Goal: Entertainment & Leisure: Browse casually

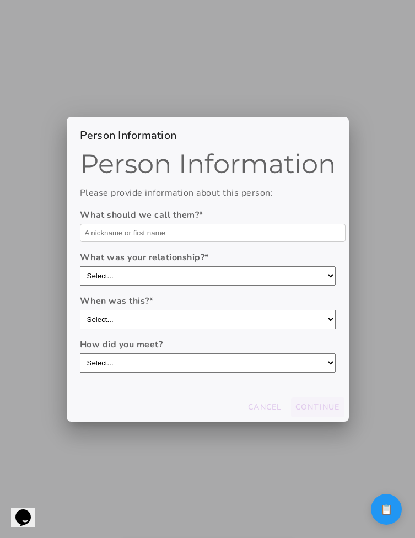
click at [164, 238] on input "text" at bounding box center [213, 233] width 266 height 18
type input "asdasds"
click at [138, 277] on select "Select... boyfriend/girlfriend casual dating hookup partner friend with benefit…" at bounding box center [208, 275] width 256 height 19
select select "casual dating"
click at [80, 266] on select "Select... boyfriend/girlfriend casual dating hookup partner friend with benefit…" at bounding box center [208, 275] width 256 height 19
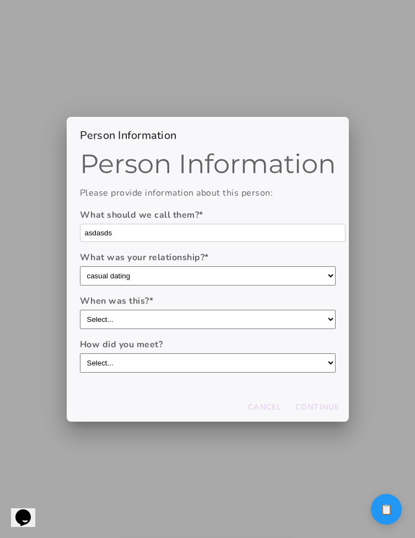
click at [138, 315] on select "Select... within the last year 1-3 years ago 3-5 years ago 5-10 years ago more …" at bounding box center [208, 319] width 256 height 19
select select "3-[DATE]"
click at [80, 310] on select "Select... within the last year 1-3 years ago 3-5 years ago 5-10 years ago more …" at bounding box center [208, 319] width 256 height 19
click at [138, 368] on select "Select... through friends dating app at work/school at a party/event online com…" at bounding box center [208, 362] width 256 height 19
select select "at work/school"
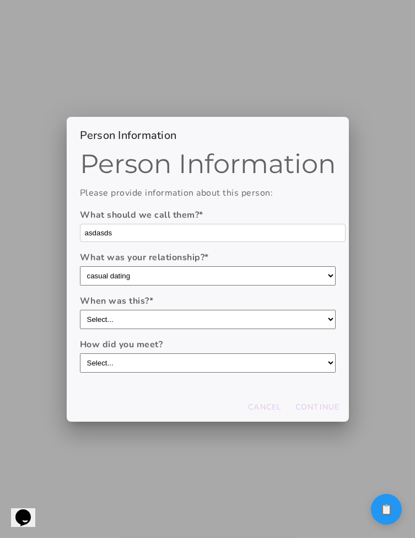
click at [80, 353] on select "Select... through friends dating app at work/school at a party/event online com…" at bounding box center [208, 362] width 256 height 19
click at [0, 0] on slot "Continue" at bounding box center [0, 0] width 0 height 0
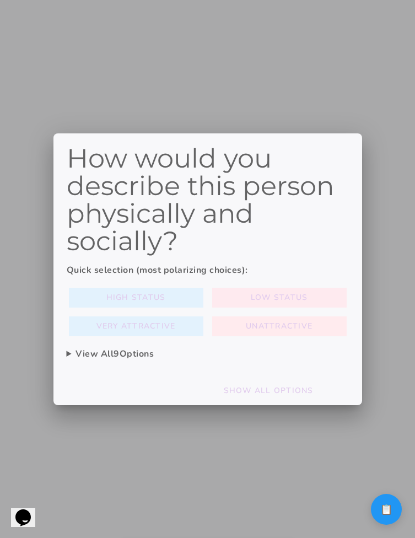
click at [203, 297] on button "Low Status" at bounding box center [136, 298] width 135 height 20
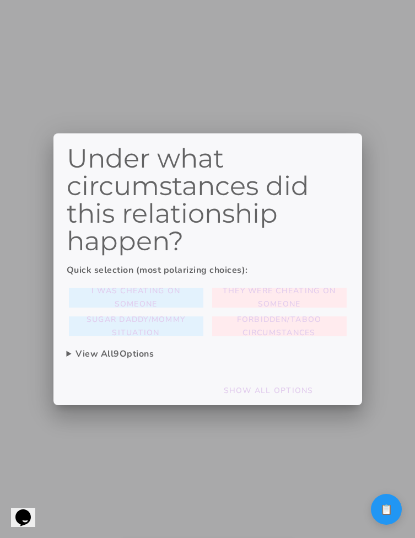
click at [119, 352] on summary "View All 9 Options" at bounding box center [208, 353] width 282 height 13
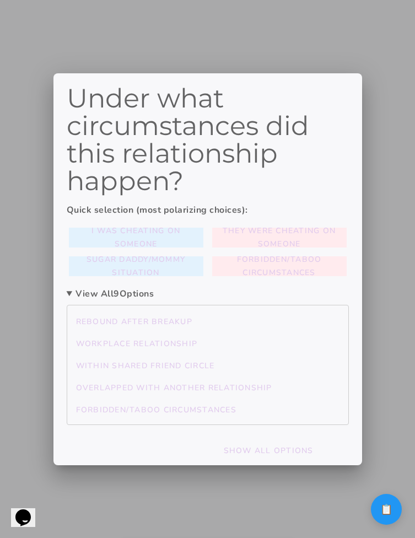
scroll to position [87, 0]
click at [0, 0] on slot "Workplace relationship" at bounding box center [0, 0] width 0 height 0
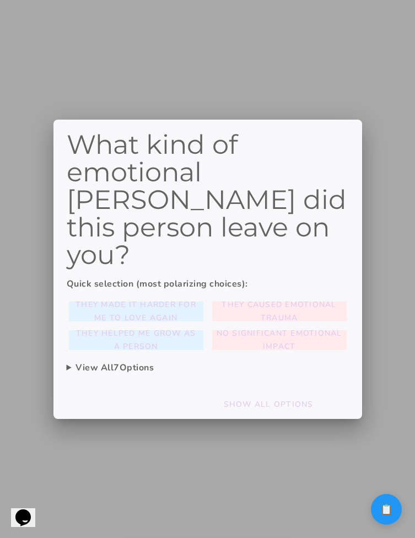
scroll to position [0, 0]
click at [0, 0] on slot "They made it harder for me to love again" at bounding box center [0, 0] width 0 height 0
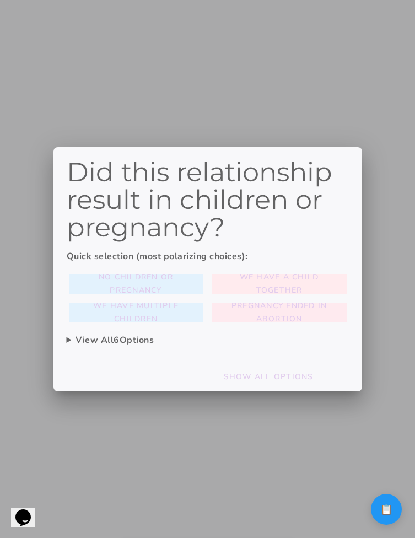
click at [254, 311] on span "Pregnancy ended in abortion" at bounding box center [280, 312] width 126 height 26
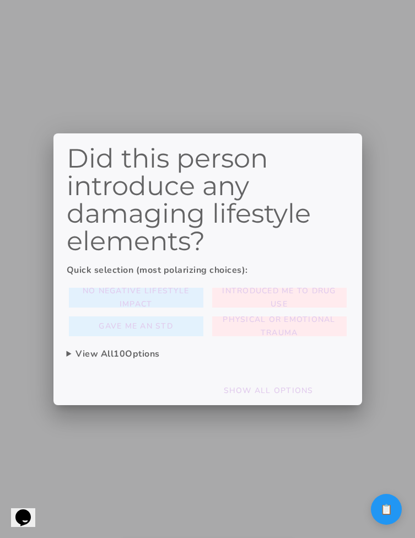
click at [169, 299] on span "No negative lifestyle impact" at bounding box center [136, 297] width 126 height 26
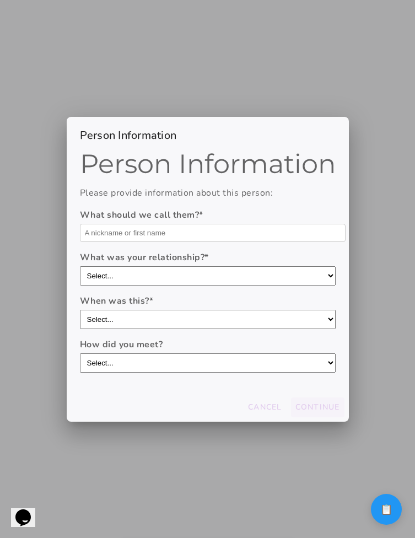
click at [221, 228] on input "text" at bounding box center [213, 233] width 266 height 18
type input "A"
click at [334, 400] on button "Continue" at bounding box center [317, 408] width 53 height 20
click at [226, 230] on input "text" at bounding box center [213, 233] width 266 height 18
type input "asdsa"
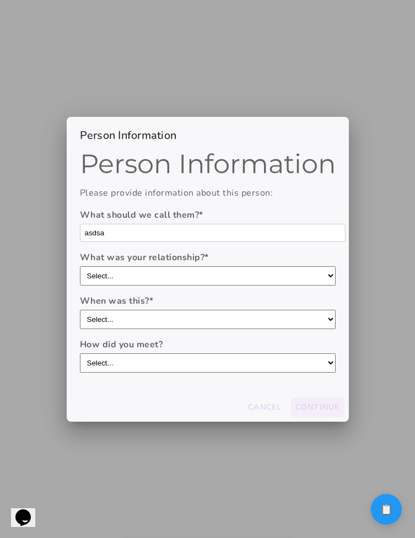
click at [0, 0] on slot "Continue" at bounding box center [0, 0] width 0 height 0
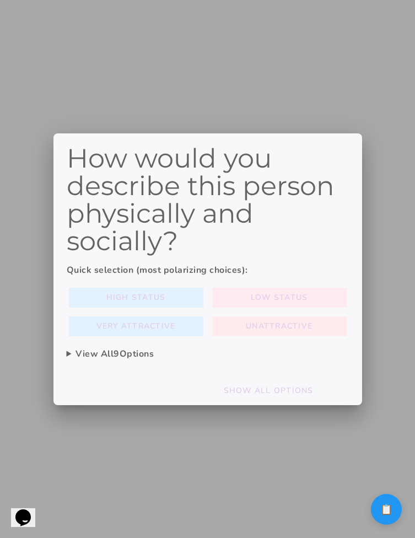
click at [203, 297] on button "Low Status" at bounding box center [136, 298] width 135 height 20
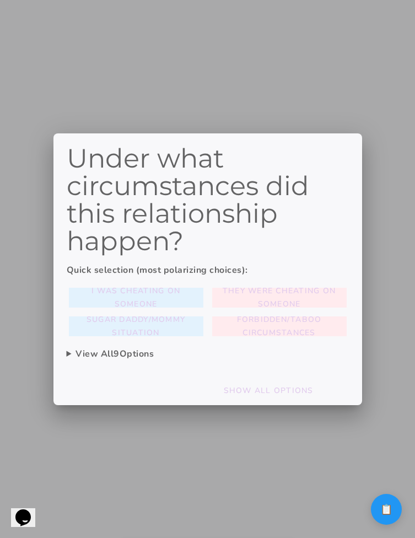
click at [295, 353] on summary "View All 9 Options" at bounding box center [208, 353] width 282 height 13
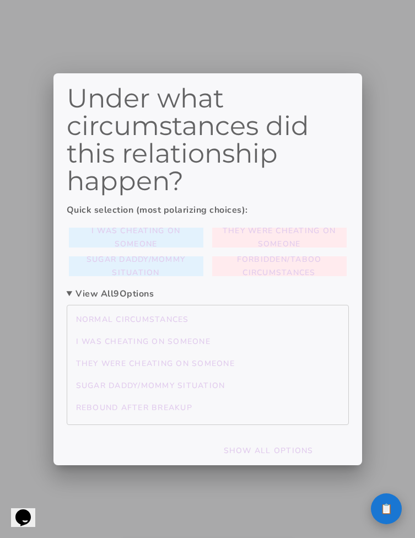
drag, startPoint x: 260, startPoint y: 350, endPoint x: 398, endPoint y: 500, distance: 204.1
click at [259, 350] on mwc-button "I was cheating on someone" at bounding box center [208, 342] width 272 height 20
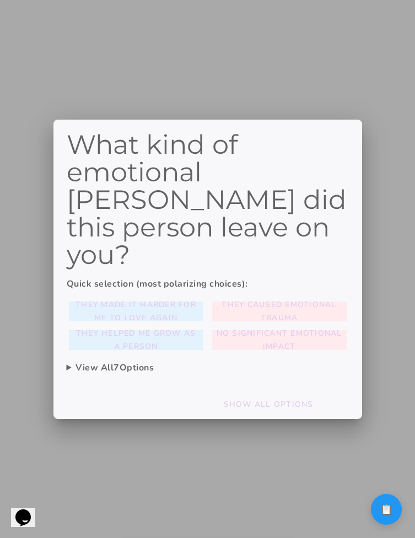
click at [148, 361] on details "View All 7 Options I still think about them regularly I have lingering romantic…" at bounding box center [208, 370] width 282 height 18
click at [148, 361] on summary "View All 7 Options" at bounding box center [208, 367] width 282 height 13
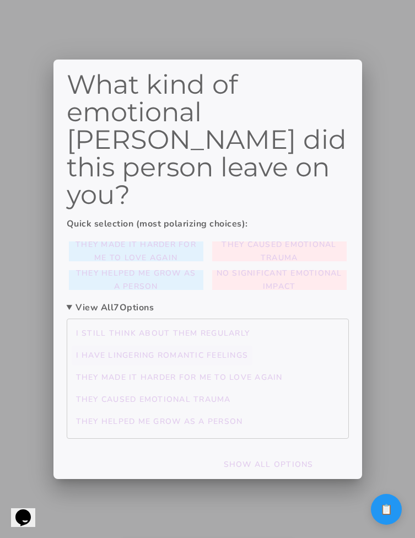
click at [148, 343] on button "I have lingering romantic feelings" at bounding box center [163, 334] width 183 height 20
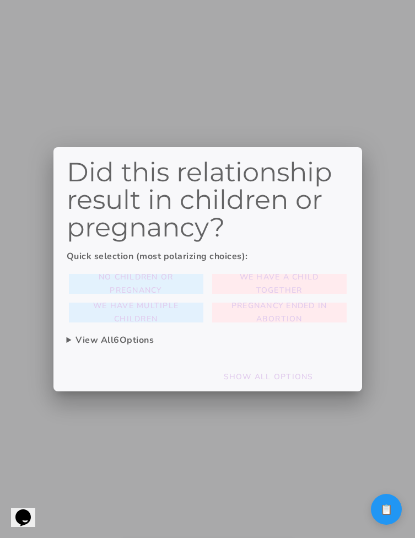
click at [0, 0] on slot "We have multiple children" at bounding box center [0, 0] width 0 height 0
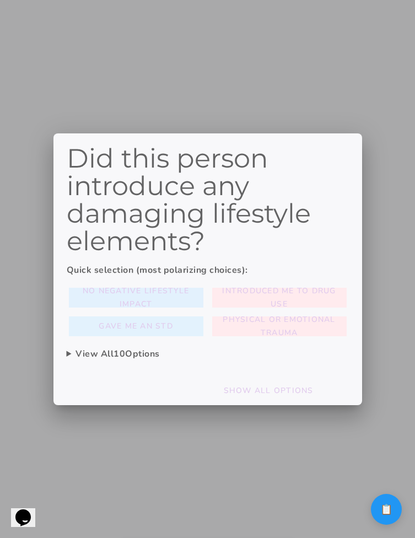
click at [137, 297] on span "No negative lifestyle impact" at bounding box center [136, 297] width 126 height 26
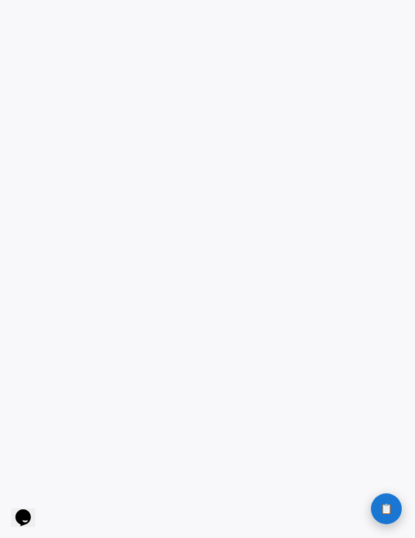
click at [387, 520] on button "📋 History" at bounding box center [386, 508] width 31 height 31
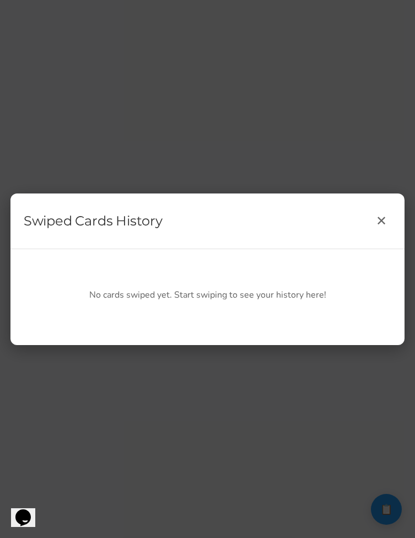
click at [355, 442] on div "Swiped Cards History ✕ No cards swiped yet. Start swiping to see your history h…" at bounding box center [207, 269] width 415 height 538
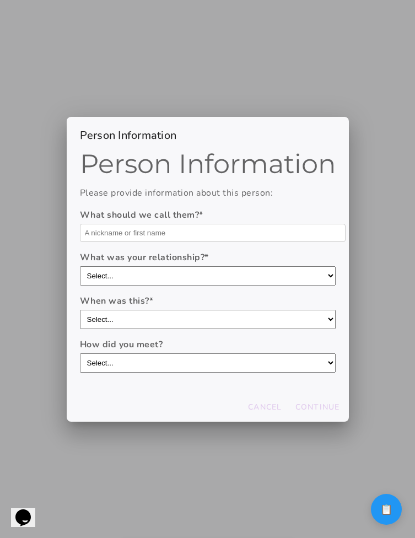
click at [198, 240] on input "text" at bounding box center [213, 233] width 266 height 18
type input "a"
click at [0, 0] on slot "Continue" at bounding box center [0, 0] width 0 height 0
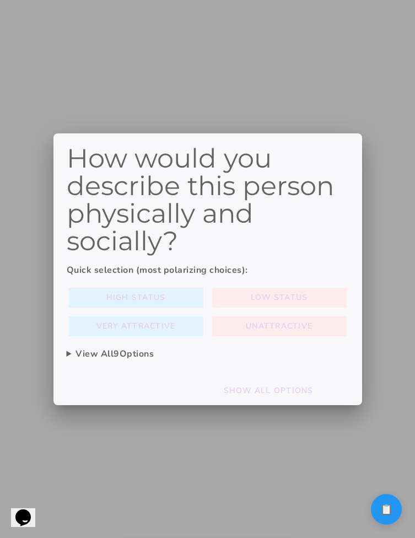
click at [388, 472] on div at bounding box center [207, 269] width 415 height 538
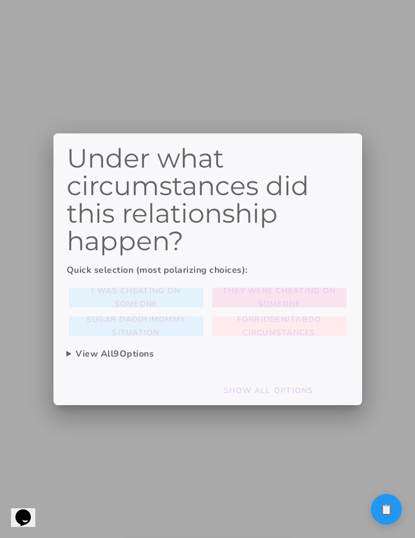
click at [258, 297] on span "They were cheating on someone" at bounding box center [280, 297] width 126 height 26
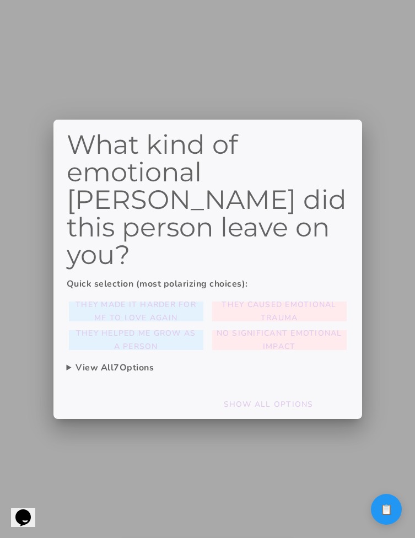
click at [0, 0] on slot "They caused emotional trauma" at bounding box center [0, 0] width 0 height 0
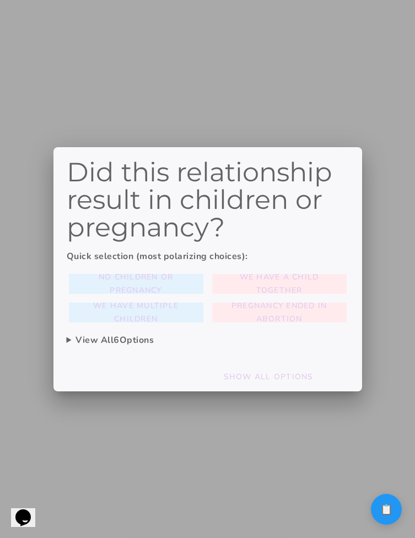
click at [0, 0] on slot "Pregnancy ended in abortion" at bounding box center [0, 0] width 0 height 0
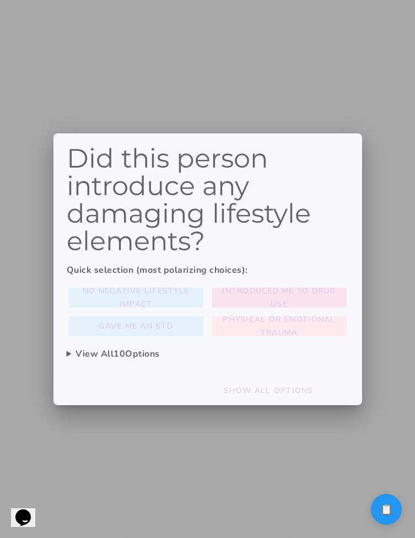
click at [0, 0] on slot "Introduced me to drug use" at bounding box center [0, 0] width 0 height 0
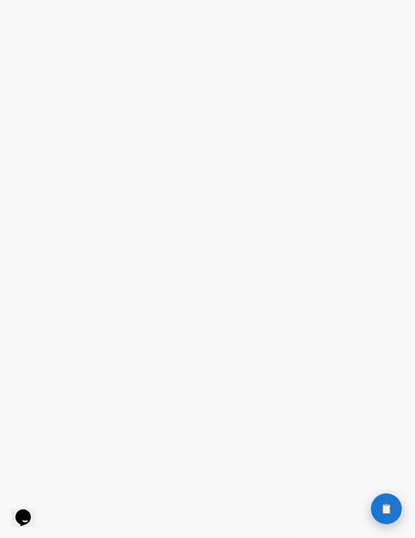
click at [392, 507] on button "📋 History" at bounding box center [386, 508] width 31 height 31
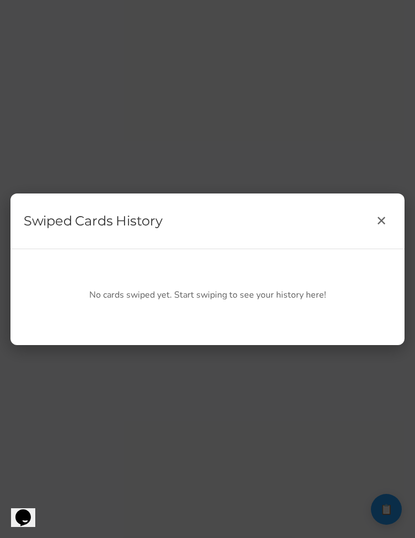
click at [389, 509] on div "Swiped Cards History ✕ No cards swiped yet. Start swiping to see your history h…" at bounding box center [207, 269] width 415 height 538
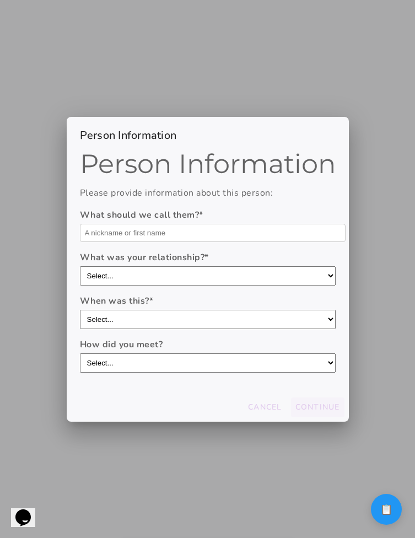
drag, startPoint x: 294, startPoint y: 230, endPoint x: 326, endPoint y: 367, distance: 140.3
click at [294, 230] on input "text" at bounding box center [213, 233] width 266 height 18
type input "a"
click at [321, 398] on button "Continue" at bounding box center [317, 408] width 53 height 20
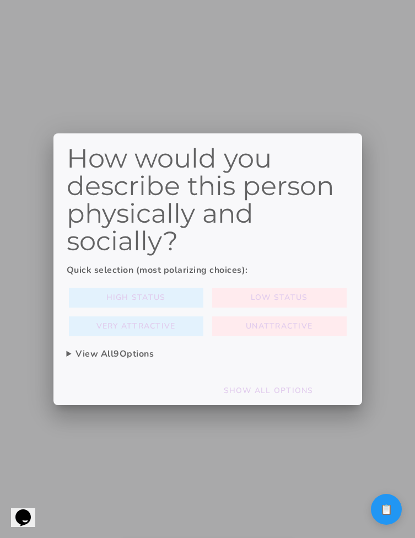
click at [373, 470] on div at bounding box center [207, 269] width 415 height 538
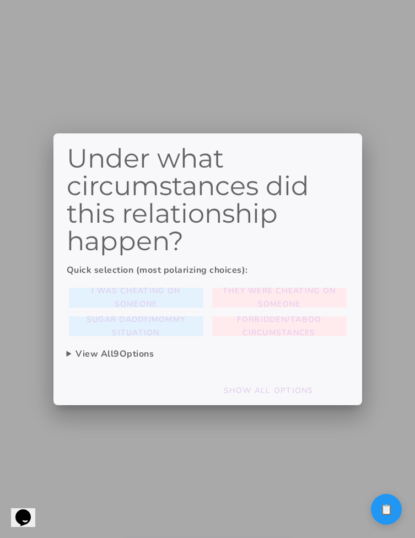
click at [373, 470] on div at bounding box center [207, 269] width 415 height 538
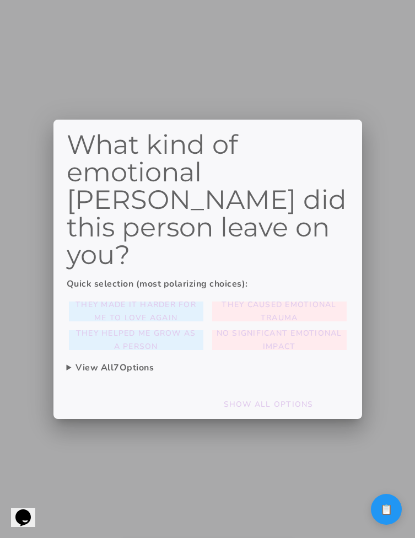
click at [373, 470] on div at bounding box center [207, 269] width 415 height 538
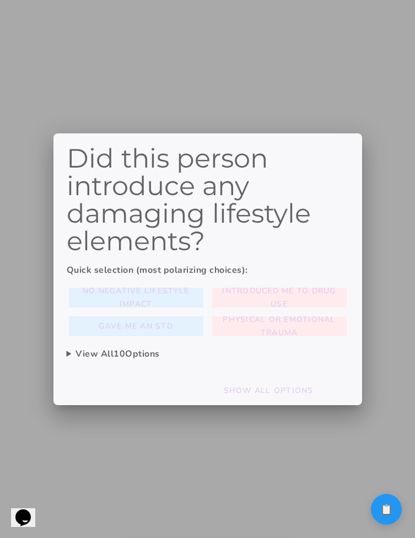
click at [373, 470] on div at bounding box center [207, 269] width 415 height 538
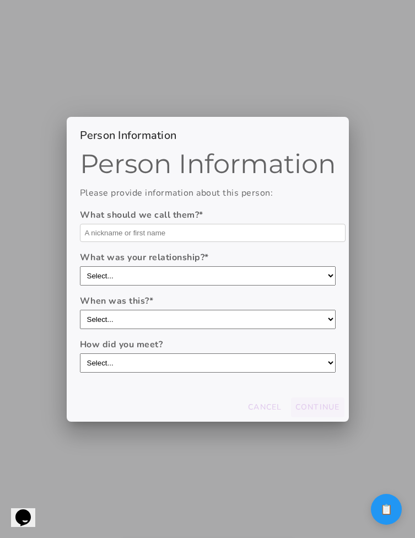
click at [389, 446] on div at bounding box center [207, 269] width 415 height 538
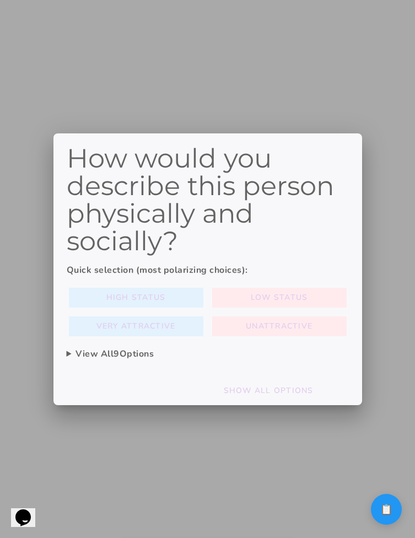
click at [389, 446] on div at bounding box center [207, 269] width 415 height 538
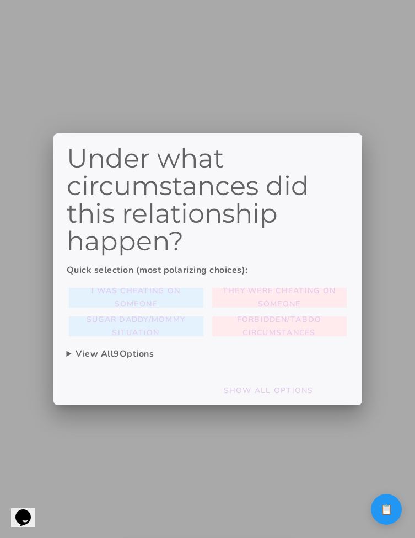
click at [389, 446] on div at bounding box center [207, 269] width 415 height 538
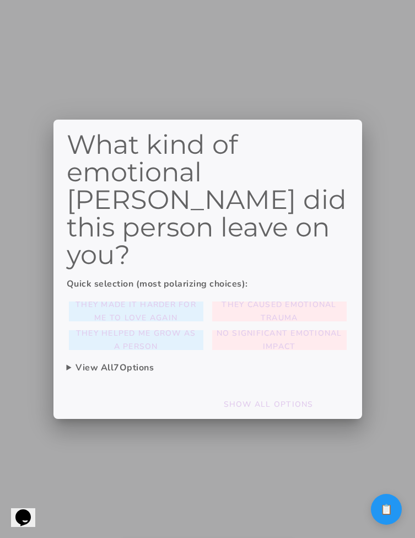
click at [389, 446] on div at bounding box center [207, 269] width 415 height 538
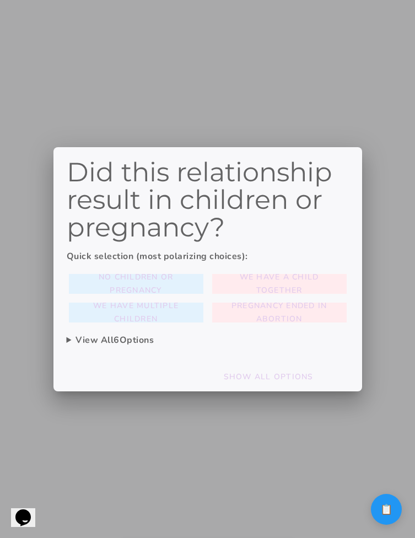
click at [388, 465] on div at bounding box center [207, 269] width 415 height 538
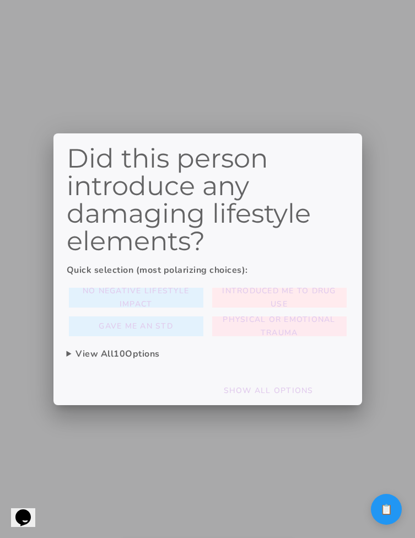
click at [303, 311] on span "Physical or emotional trauma" at bounding box center [280, 297] width 126 height 26
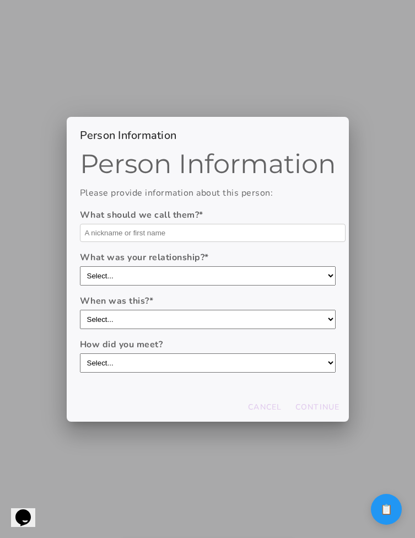
click at [293, 229] on input "text" at bounding box center [213, 233] width 266 height 18
type input "a"
click at [0, 0] on slot "Continue" at bounding box center [0, 0] width 0 height 0
click at [389, 452] on div at bounding box center [207, 269] width 415 height 538
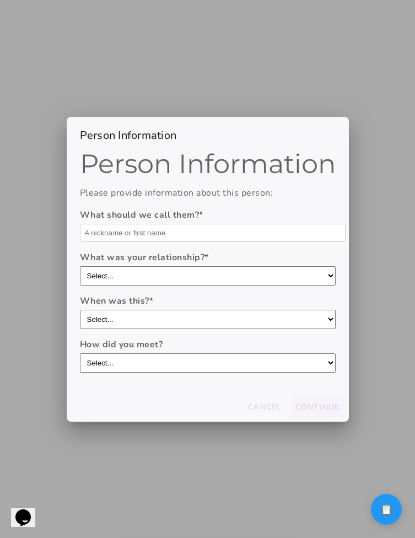
click at [389, 452] on div at bounding box center [207, 269] width 415 height 538
click at [391, 469] on div at bounding box center [207, 269] width 415 height 538
click at [227, 227] on input "text" at bounding box center [213, 233] width 266 height 18
type input "asda"
click at [0, 0] on slot "Continue" at bounding box center [0, 0] width 0 height 0
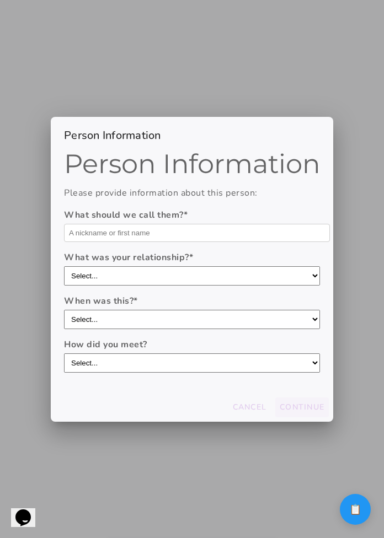
click at [222, 228] on input "text" at bounding box center [197, 233] width 266 height 18
type input "asdad"
click at [300, 399] on button "Continue" at bounding box center [301, 408] width 53 height 20
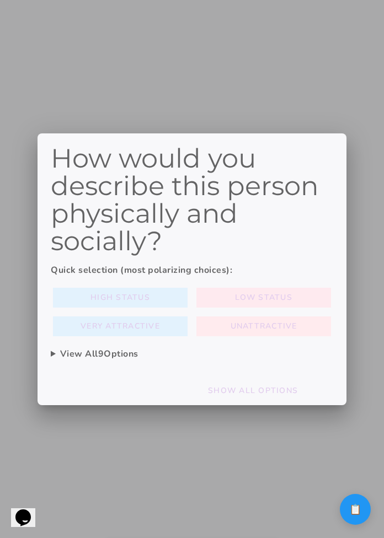
click at [187, 290] on button "Low Status" at bounding box center [120, 298] width 135 height 20
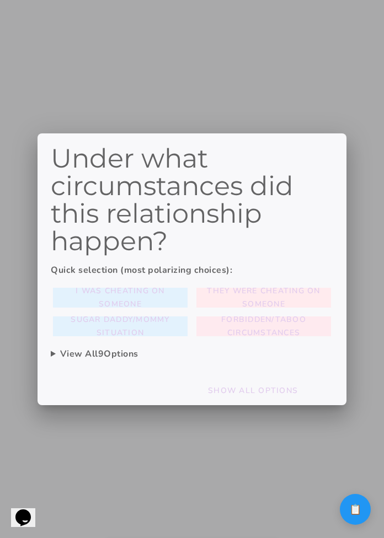
click at [277, 326] on span "Forbidden/taboo circumstances" at bounding box center [264, 326] width 126 height 26
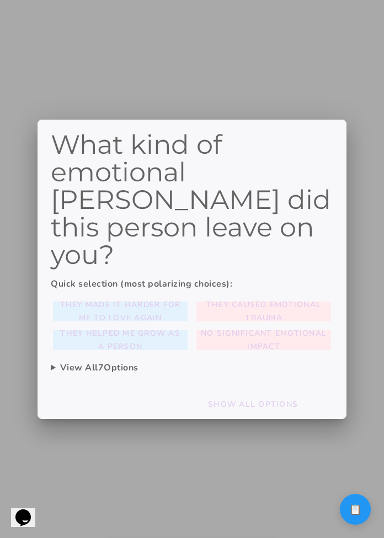
click at [287, 309] on div "They made it harder for me to love again They caused emotional trauma They help…" at bounding box center [192, 325] width 282 height 53
click at [287, 298] on span "They caused emotional trauma" at bounding box center [264, 311] width 126 height 26
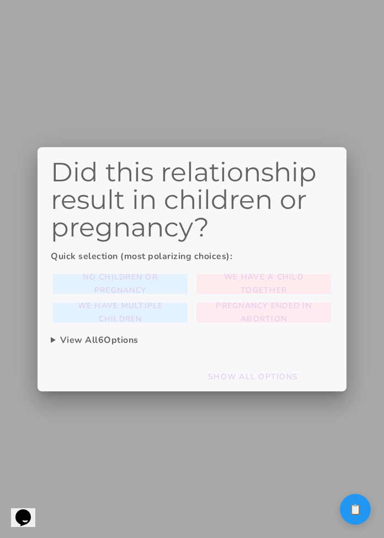
click at [0, 0] on slot "Pregnancy ended in abortion" at bounding box center [0, 0] width 0 height 0
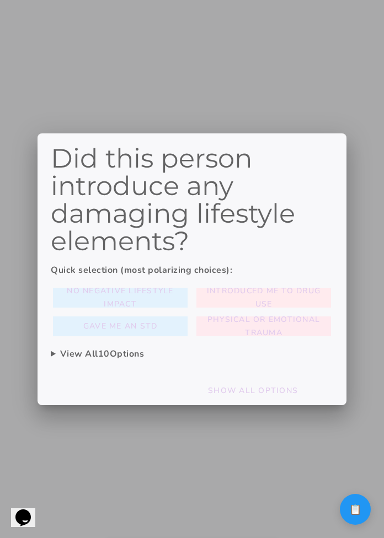
click at [298, 330] on span "Physical or emotional trauma" at bounding box center [264, 326] width 126 height 26
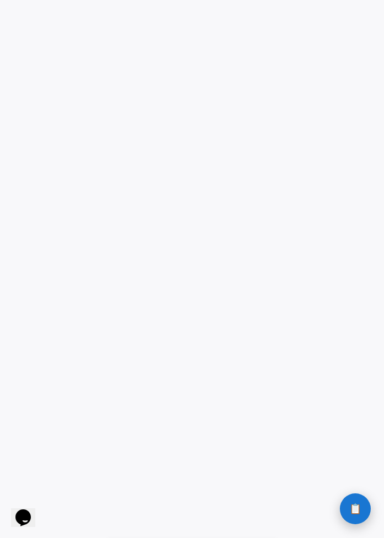
click at [346, 505] on button "📋 History" at bounding box center [355, 508] width 31 height 31
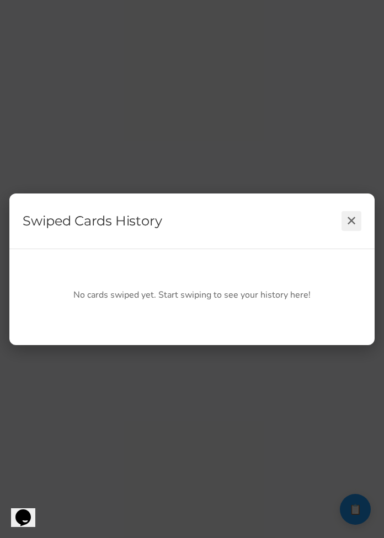
click at [358, 212] on button "✕" at bounding box center [351, 221] width 20 height 20
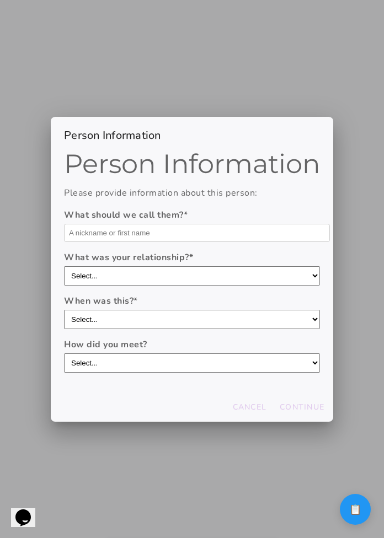
click at [205, 233] on input "text" at bounding box center [197, 233] width 266 height 18
type input "asd"
click at [0, 0] on slot "Continue" at bounding box center [0, 0] width 0 height 0
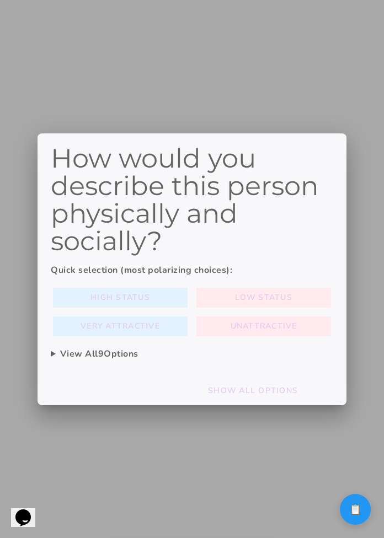
click at [187, 308] on button "Unattractive" at bounding box center [120, 298] width 135 height 20
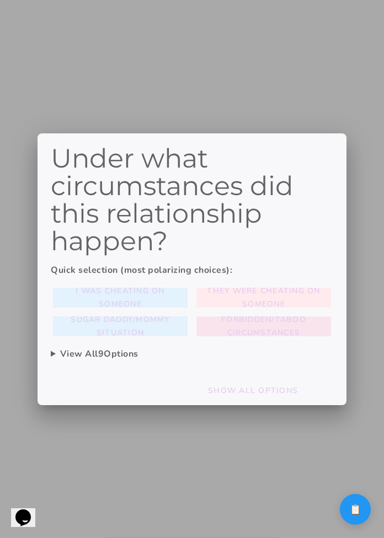
click at [300, 331] on span "Forbidden/taboo circumstances" at bounding box center [264, 326] width 126 height 26
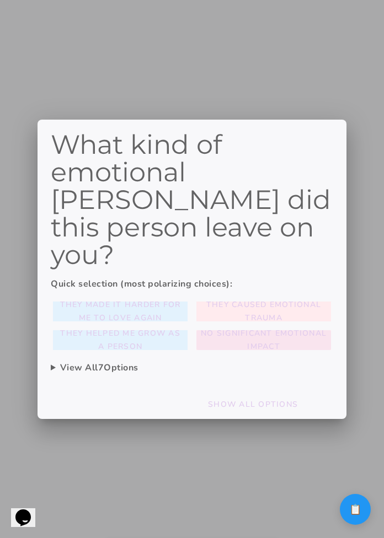
click at [0, 0] on slot "No significant emotional impact" at bounding box center [0, 0] width 0 height 0
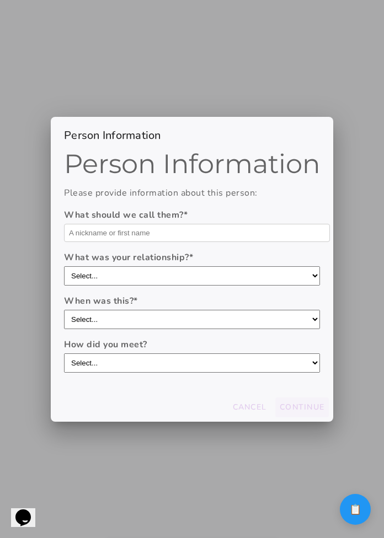
click at [240, 231] on input "text" at bounding box center [197, 233] width 266 height 18
type input "qasd"
click at [0, 0] on slot "Continue" at bounding box center [0, 0] width 0 height 0
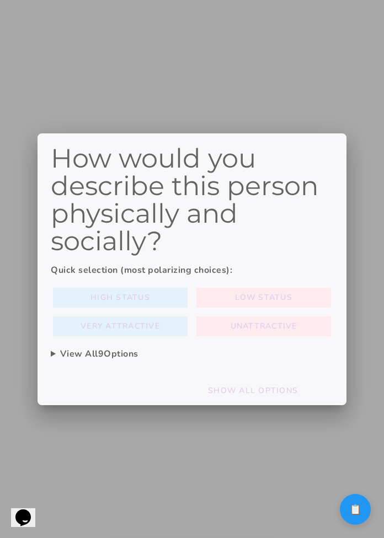
click at [187, 308] on button "Unattractive" at bounding box center [120, 298] width 135 height 20
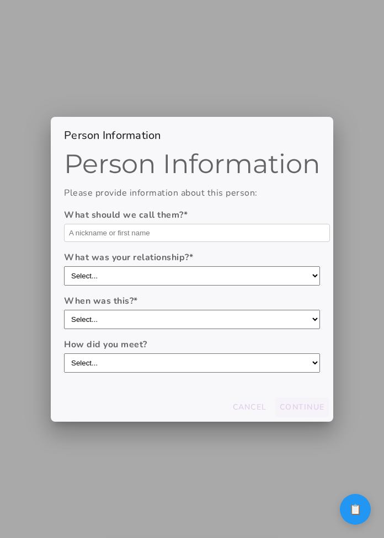
click at [186, 231] on input "text" at bounding box center [197, 233] width 266 height 18
type input "asdas"
click at [0, 0] on slot "Continue" at bounding box center [0, 0] width 0 height 0
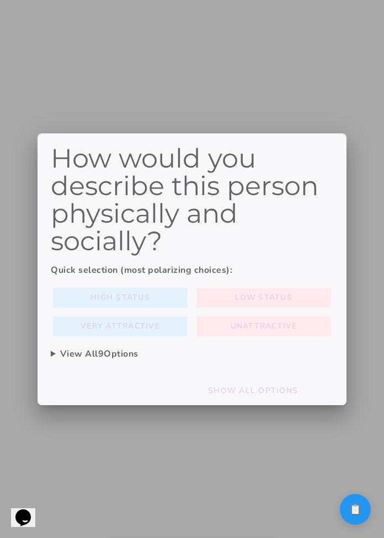
click at [282, 339] on div "How would you describe this person physically and socially? Quick selection (mo…" at bounding box center [192, 254] width 282 height 221
click at [0, 0] on slot "Unattractive" at bounding box center [0, 0] width 0 height 0
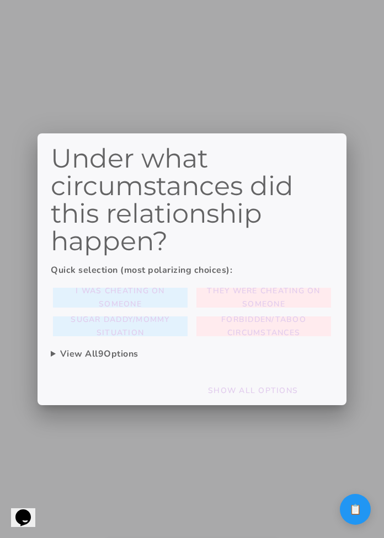
click at [363, 447] on div at bounding box center [192, 269] width 384 height 538
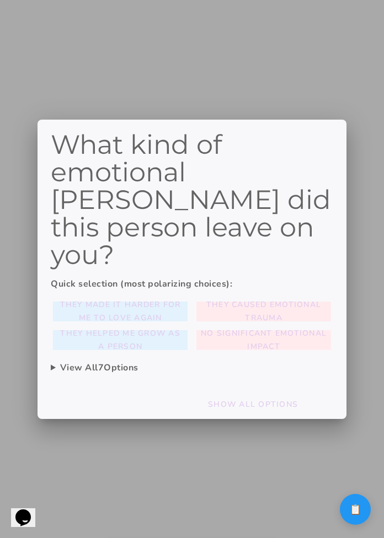
click at [363, 447] on div at bounding box center [192, 269] width 384 height 538
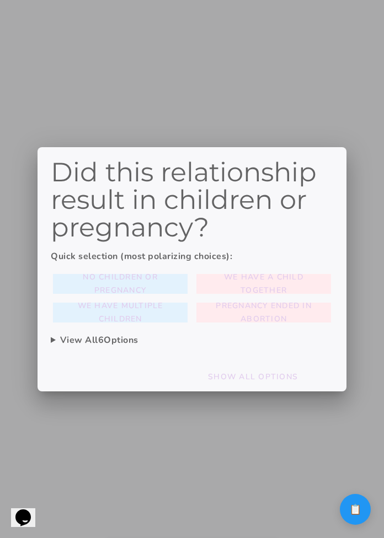
click at [363, 447] on div at bounding box center [192, 269] width 384 height 538
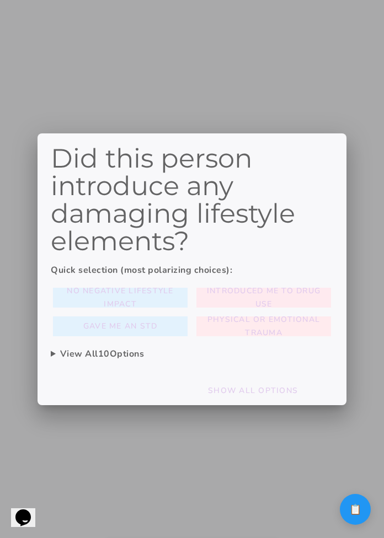
click at [0, 0] on slot "Introduced me to drug use" at bounding box center [0, 0] width 0 height 0
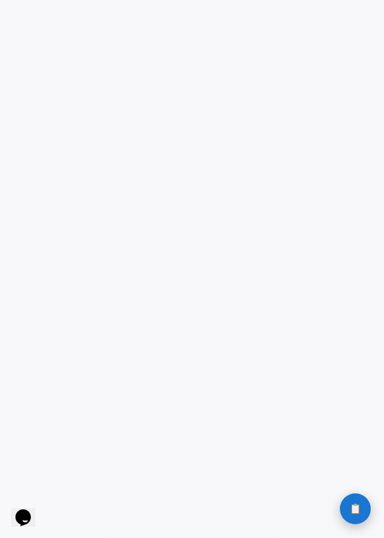
click at [361, 514] on button "📋 History" at bounding box center [355, 508] width 31 height 31
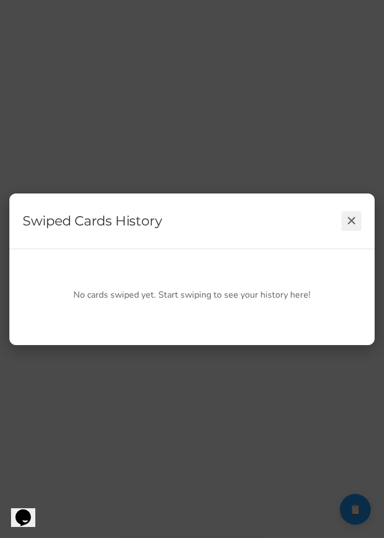
click at [355, 223] on button "✕" at bounding box center [351, 221] width 20 height 20
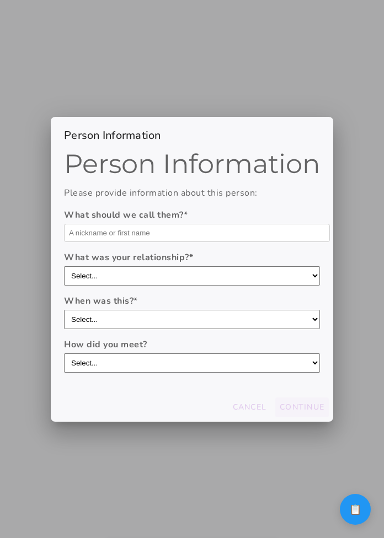
click at [196, 231] on input "text" at bounding box center [197, 233] width 266 height 18
type input "asd"
click at [0, 0] on slot "Continue" at bounding box center [0, 0] width 0 height 0
click at [235, 229] on input "text" at bounding box center [197, 233] width 266 height 18
type input "asdasd"
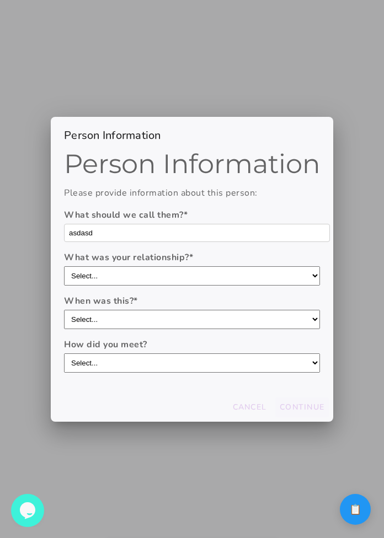
click at [0, 0] on slot "Continue" at bounding box center [0, 0] width 0 height 0
click at [158, 233] on input "text" at bounding box center [197, 233] width 266 height 18
type input "saasdas"
click at [298, 413] on button "Continue" at bounding box center [301, 408] width 53 height 20
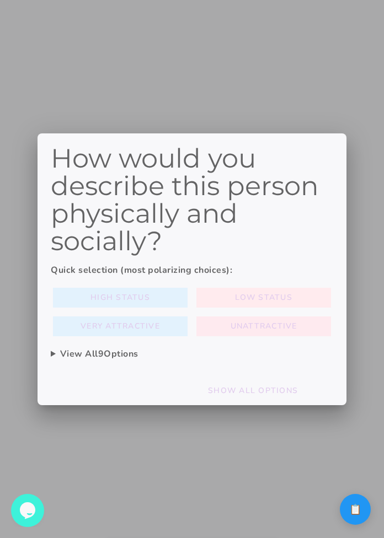
click at [0, 0] on slot "Unattractive" at bounding box center [0, 0] width 0 height 0
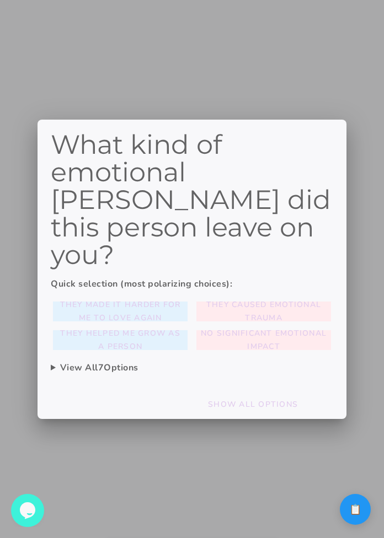
click at [373, 434] on div at bounding box center [192, 269] width 384 height 538
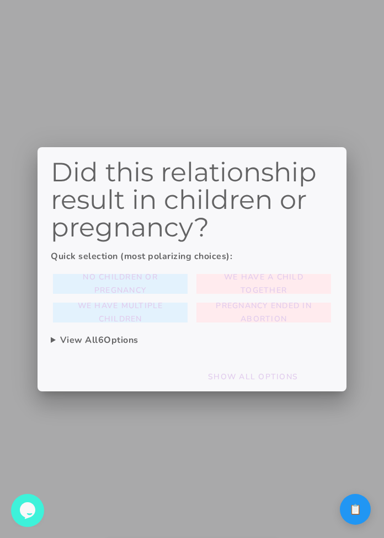
click at [373, 434] on div at bounding box center [192, 269] width 384 height 538
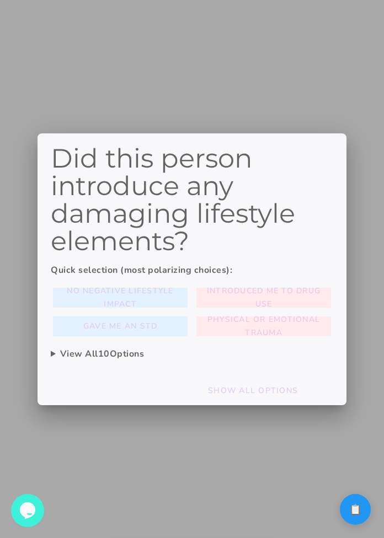
click at [366, 214] on div at bounding box center [192, 269] width 384 height 538
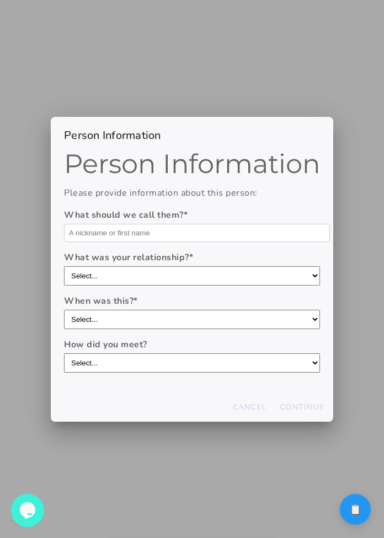
click at [250, 232] on input "text" at bounding box center [197, 233] width 266 height 18
type input "asd"
click at [0, 0] on slot "Continue" at bounding box center [0, 0] width 0 height 0
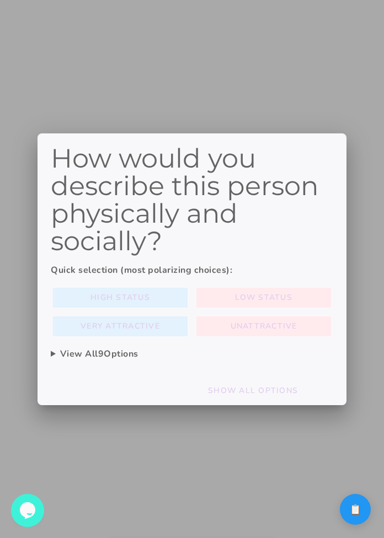
click at [361, 464] on div at bounding box center [192, 269] width 384 height 538
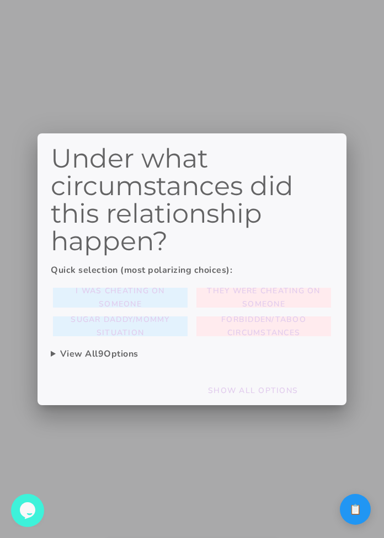
click at [361, 464] on div at bounding box center [192, 269] width 384 height 538
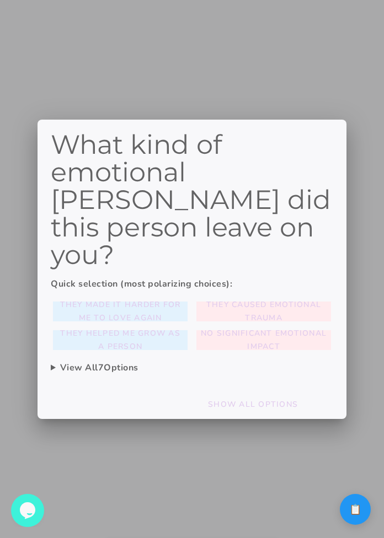
click at [361, 464] on div at bounding box center [192, 269] width 384 height 538
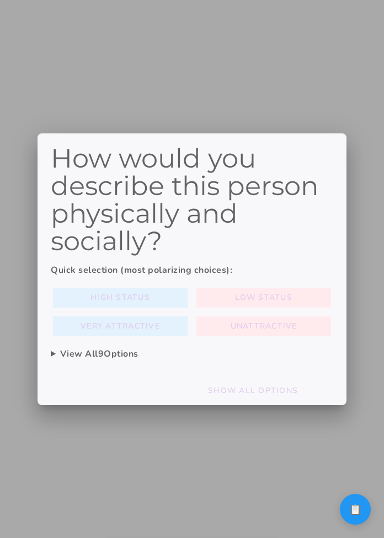
click at [227, 286] on div "High Status Low Status Very Attractive Unattractive" at bounding box center [192, 312] width 282 height 53
click at [187, 297] on button "Low Status" at bounding box center [120, 298] width 135 height 20
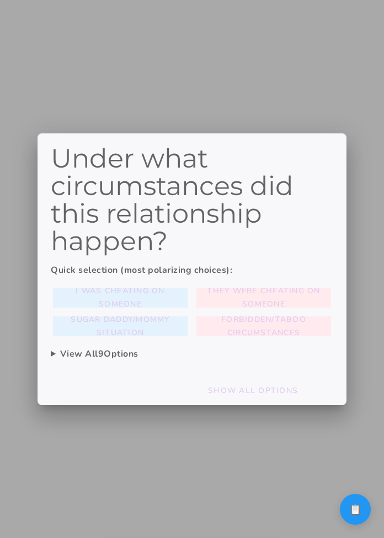
click at [0, 0] on slot "Forbidden/taboo circumstances" at bounding box center [0, 0] width 0 height 0
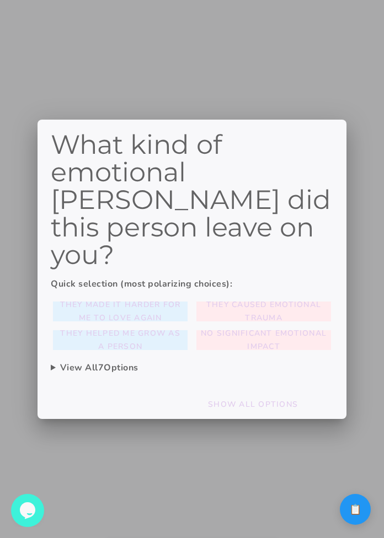
click at [292, 310] on div "They made it harder for me to love again They caused emotional trauma They help…" at bounding box center [192, 325] width 282 height 53
click at [0, 0] on slot "No significant emotional impact" at bounding box center [0, 0] width 0 height 0
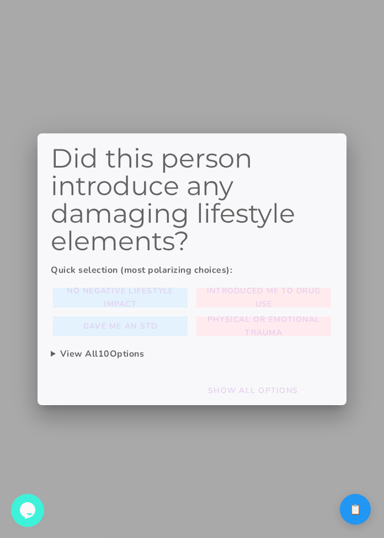
click at [0, 0] on slot "Physical or emotional trauma" at bounding box center [0, 0] width 0 height 0
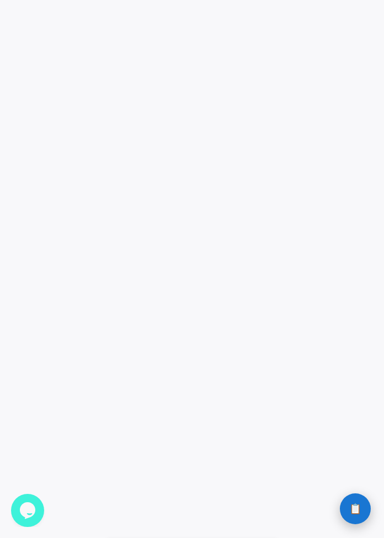
click at [345, 500] on button "📋 History" at bounding box center [355, 508] width 31 height 31
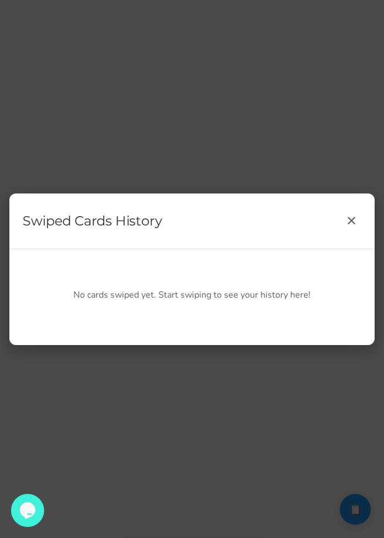
click at [348, 435] on div "Swiped Cards History ✕ No cards swiped yet. Start swiping to see your history h…" at bounding box center [192, 269] width 384 height 538
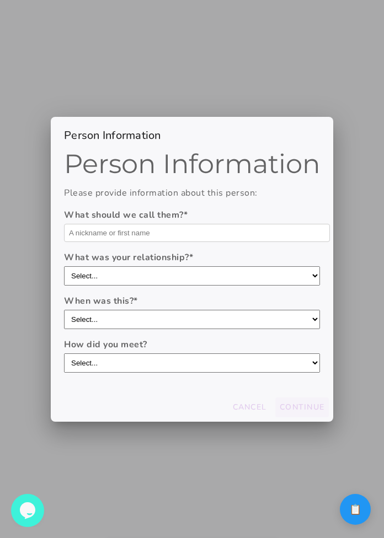
click at [179, 227] on input "text" at bounding box center [197, 233] width 266 height 18
type input "asdasd"
click at [0, 0] on slot "Continue" at bounding box center [0, 0] width 0 height 0
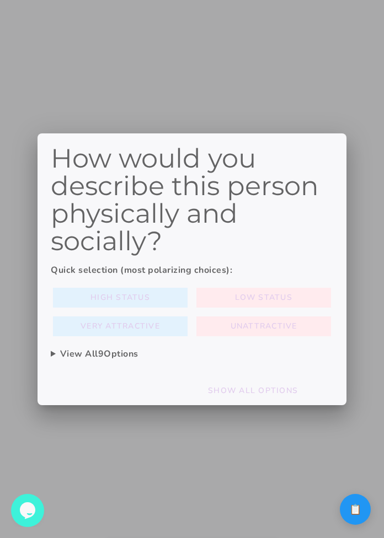
click at [362, 448] on div at bounding box center [192, 269] width 384 height 538
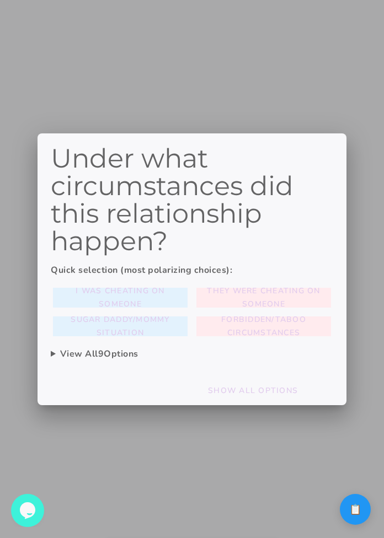
click at [362, 448] on div at bounding box center [192, 269] width 384 height 538
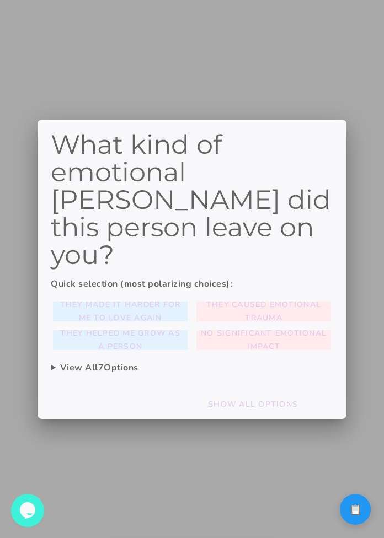
click at [362, 448] on div at bounding box center [192, 269] width 384 height 538
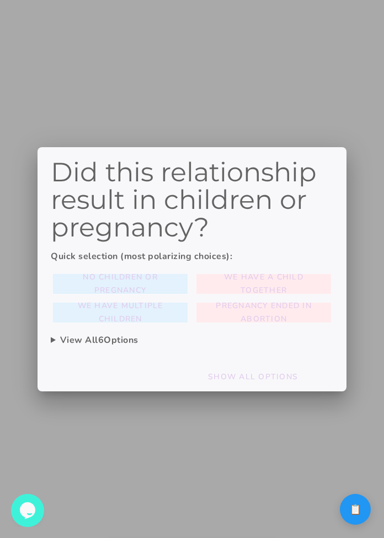
click at [362, 448] on div at bounding box center [192, 269] width 384 height 538
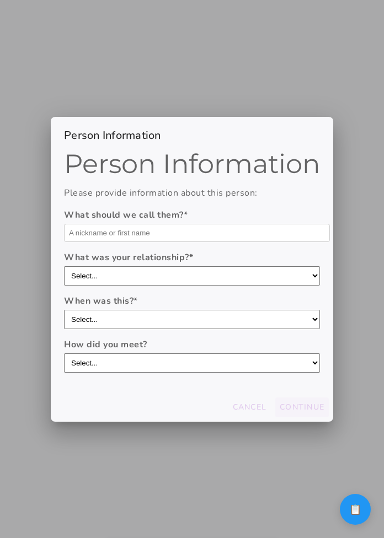
click at [198, 239] on input "text" at bounding box center [197, 233] width 266 height 18
type input "aa"
click at [0, 0] on slot "Continue" at bounding box center [0, 0] width 0 height 0
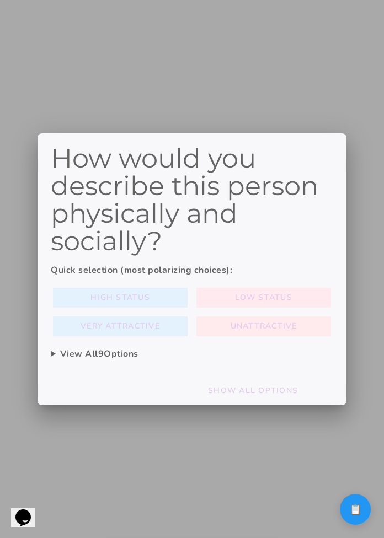
click at [0, 0] on slot "Low Status" at bounding box center [0, 0] width 0 height 0
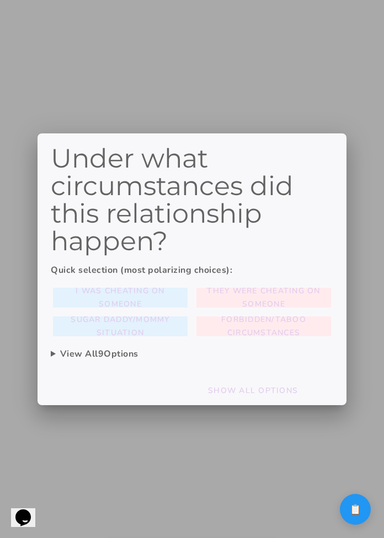
click at [361, 439] on div at bounding box center [192, 269] width 384 height 538
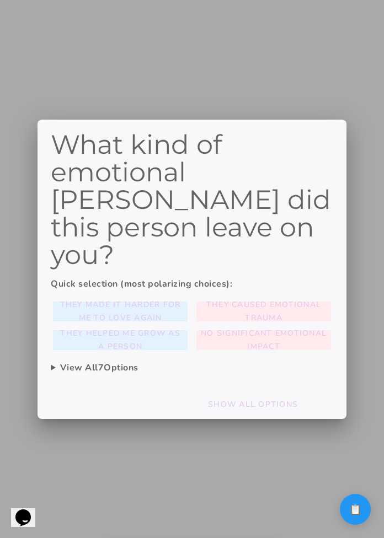
click at [362, 458] on div at bounding box center [192, 269] width 384 height 538
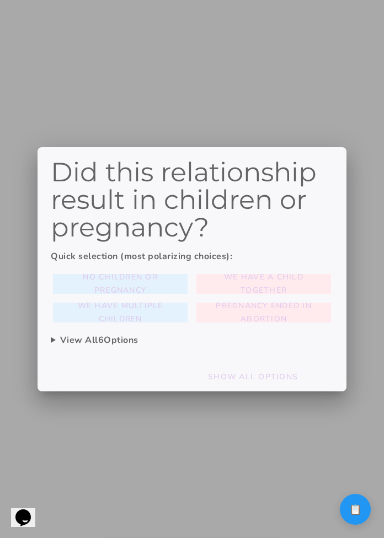
click at [362, 458] on div at bounding box center [192, 269] width 384 height 538
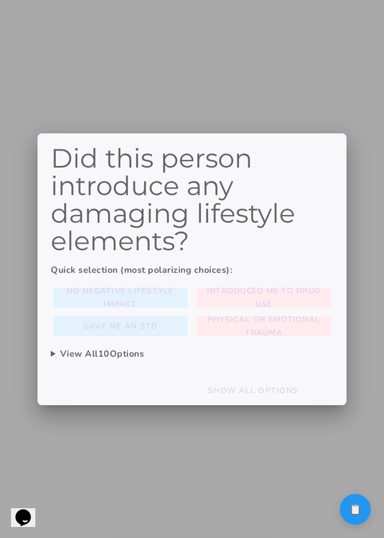
click at [350, 512] on div at bounding box center [192, 269] width 384 height 538
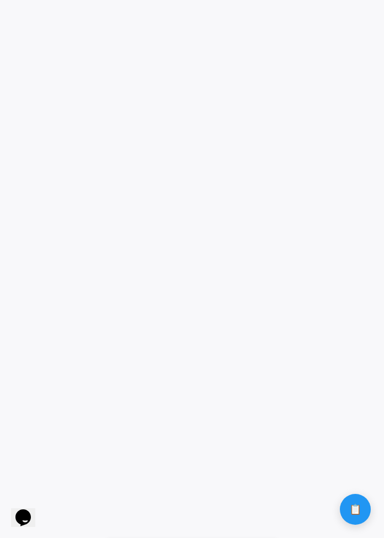
click at [350, 512] on span "📋" at bounding box center [355, 509] width 12 height 10
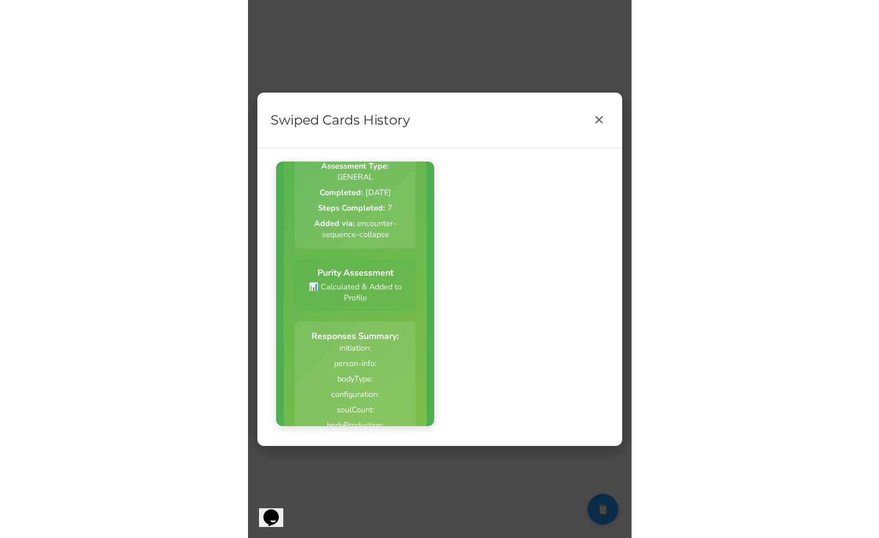
scroll to position [368, 0]
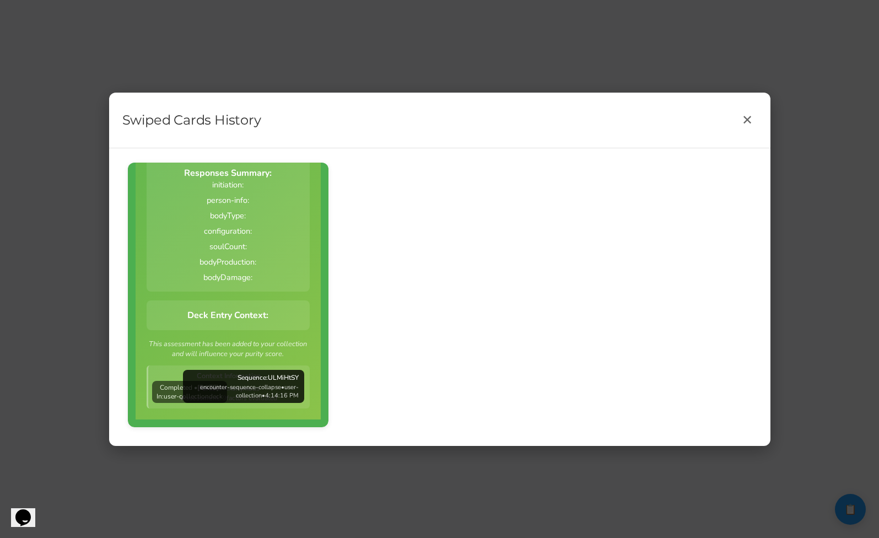
click at [383, 127] on div "Swiped Cards History ✕" at bounding box center [440, 121] width 662 height 56
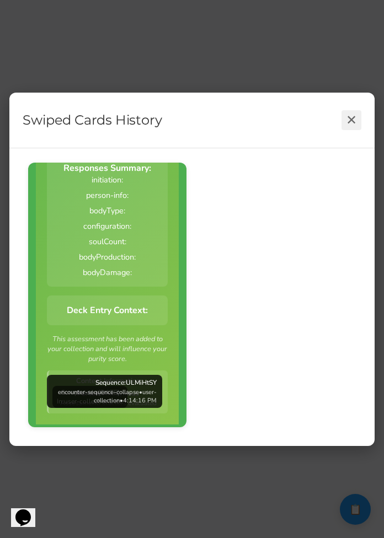
click at [345, 117] on button "✕" at bounding box center [351, 120] width 20 height 20
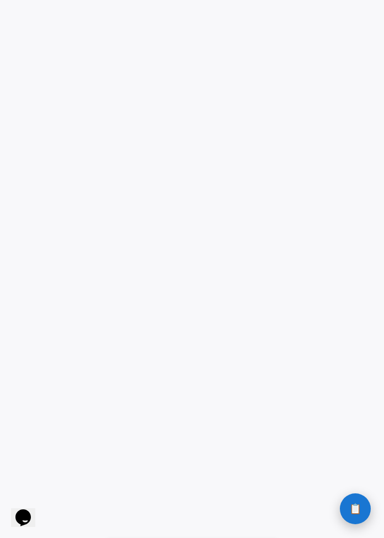
click at [359, 513] on span "📋" at bounding box center [355, 509] width 12 height 10
click at [350, 506] on span "📋" at bounding box center [355, 509] width 12 height 10
click at [352, 506] on span "📋" at bounding box center [355, 509] width 12 height 10
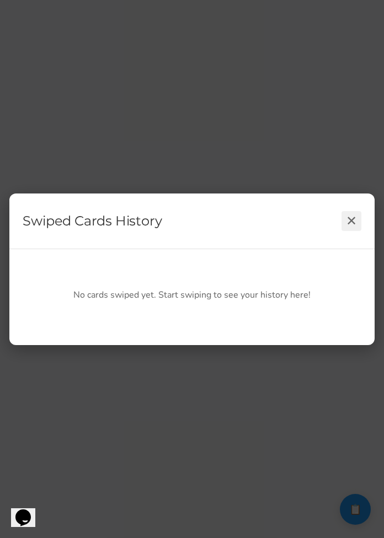
click at [352, 216] on button "✕" at bounding box center [351, 221] width 20 height 20
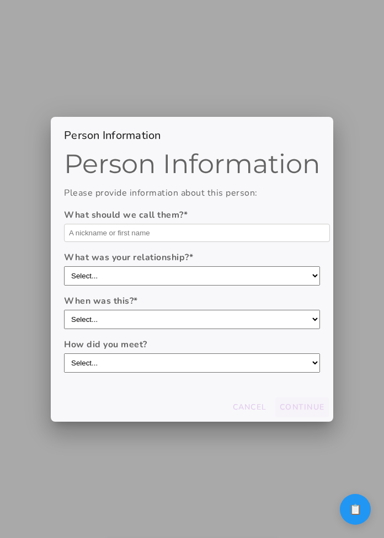
click at [271, 232] on input "text" at bounding box center [197, 233] width 266 height 18
type input "Domo"
click at [0, 0] on slot "Continue" at bounding box center [0, 0] width 0 height 0
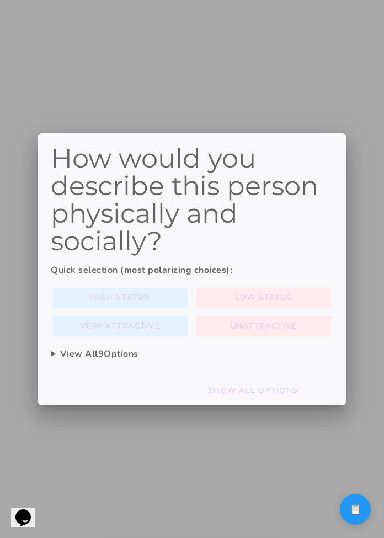
click at [230, 280] on div "How would you describe this person physically and socially? Quick selection (mo…" at bounding box center [192, 254] width 282 height 221
click at [234, 286] on div "High Status Low Status Very Attractive Unattractive" at bounding box center [192, 312] width 282 height 53
click at [0, 0] on slot "Low Status" at bounding box center [0, 0] width 0 height 0
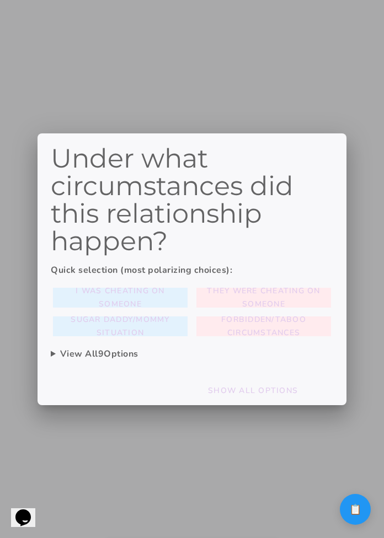
click at [0, 0] on slot "Forbidden/taboo circumstances" at bounding box center [0, 0] width 0 height 0
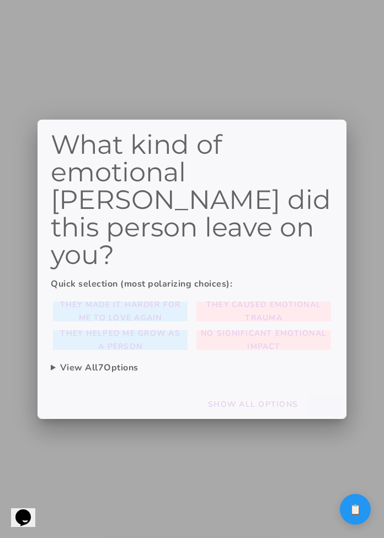
click at [187, 321] on button at bounding box center [120, 312] width 135 height 20
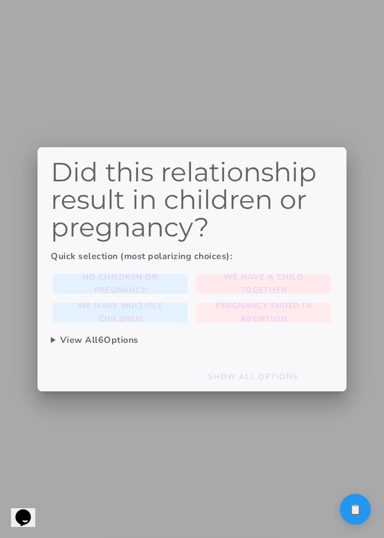
click at [362, 460] on div at bounding box center [192, 269] width 384 height 538
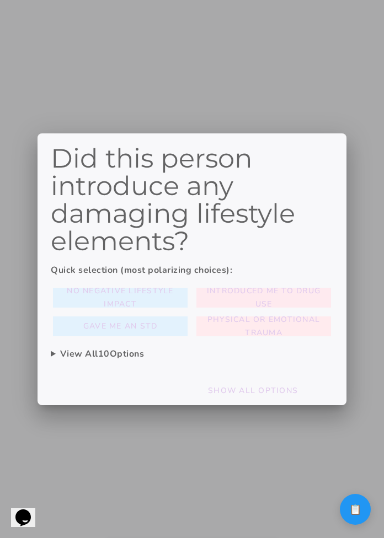
click at [211, 307] on span "Introduced me to drug use" at bounding box center [264, 297] width 126 height 26
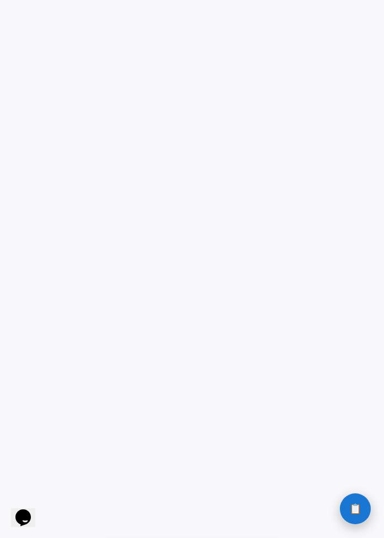
click at [354, 506] on span "📋" at bounding box center [355, 509] width 12 height 10
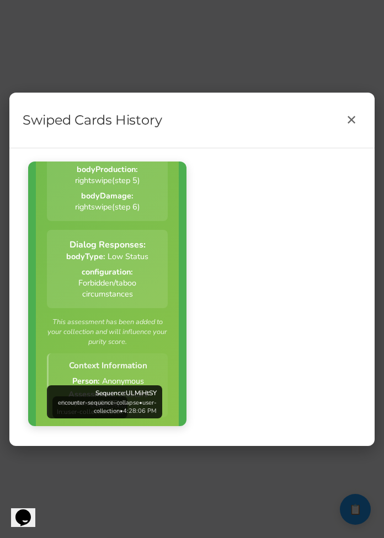
scroll to position [702, 0]
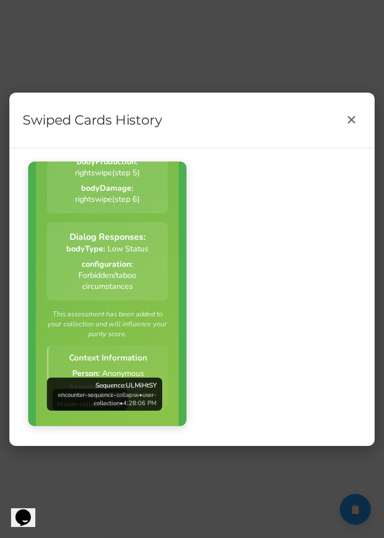
drag, startPoint x: 133, startPoint y: 356, endPoint x: 141, endPoint y: 359, distance: 8.9
click at [141, 361] on div "Context Information Person: Anonymous Assessment: 9 factors evaluated" at bounding box center [107, 378] width 121 height 64
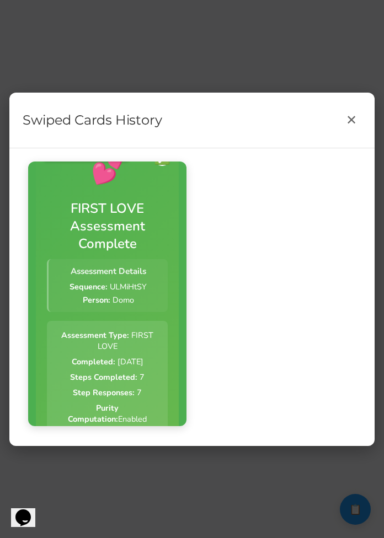
scroll to position [0, 0]
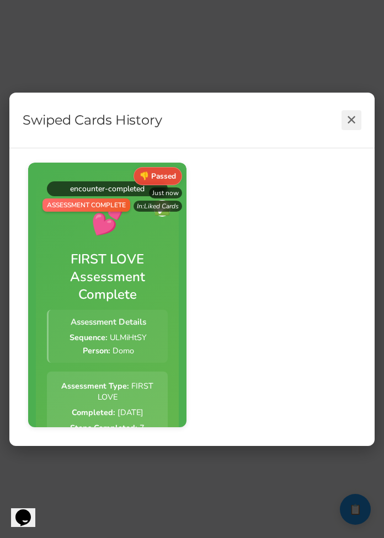
click at [353, 117] on button "✕" at bounding box center [351, 120] width 20 height 20
